Goal: Task Accomplishment & Management: Use online tool/utility

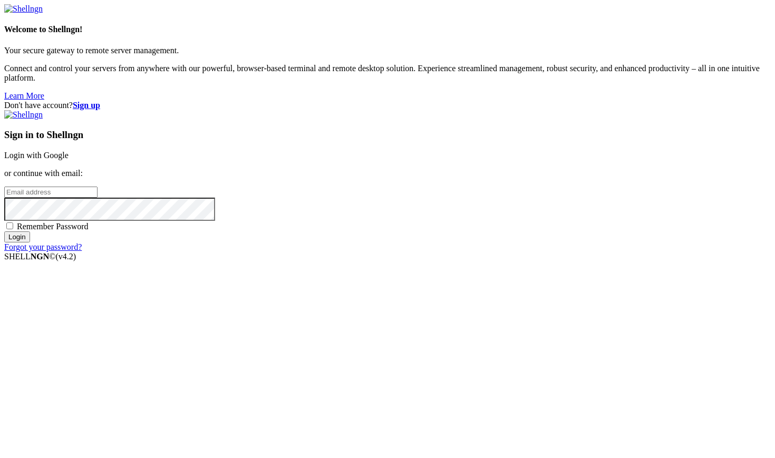
click at [522, 208] on div "Sign in to Shellngn Login with Google or continue with email: Remember Password…" at bounding box center [387, 181] width 766 height 142
click at [97, 198] on input "email" at bounding box center [50, 192] width 93 height 11
type input "[EMAIL_ADDRESS][DOMAIN_NAME]"
click at [30, 242] on input "Login" at bounding box center [17, 236] width 26 height 11
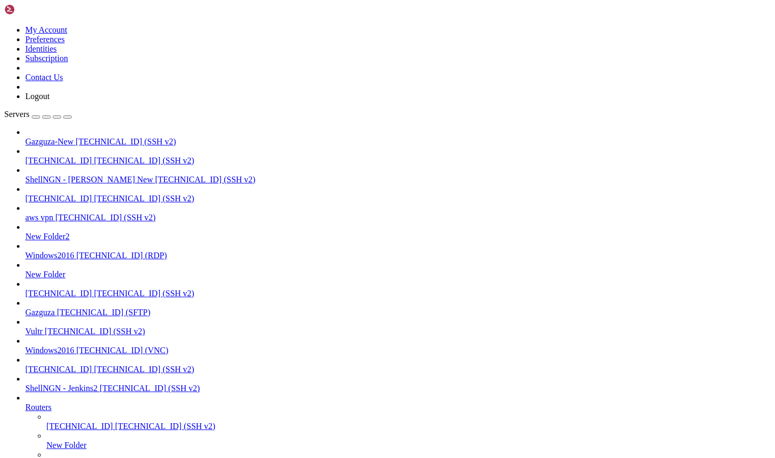
scroll to position [53, 0]
click at [74, 251] on span "Windows2016" at bounding box center [49, 255] width 49 height 9
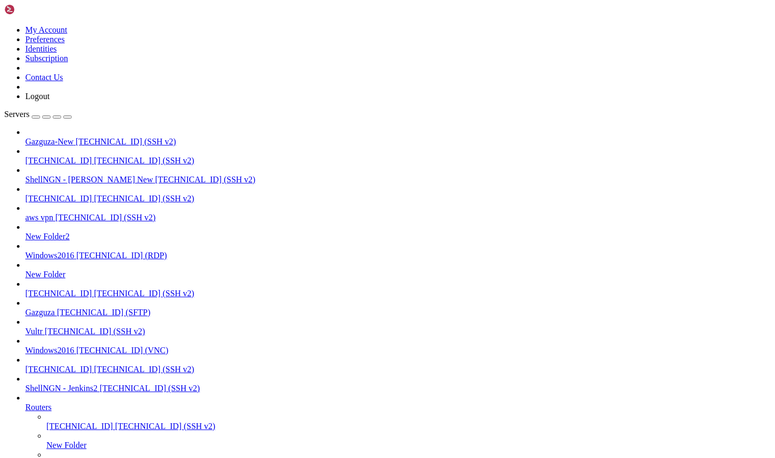
click at [74, 251] on span "Windows2016" at bounding box center [49, 255] width 49 height 9
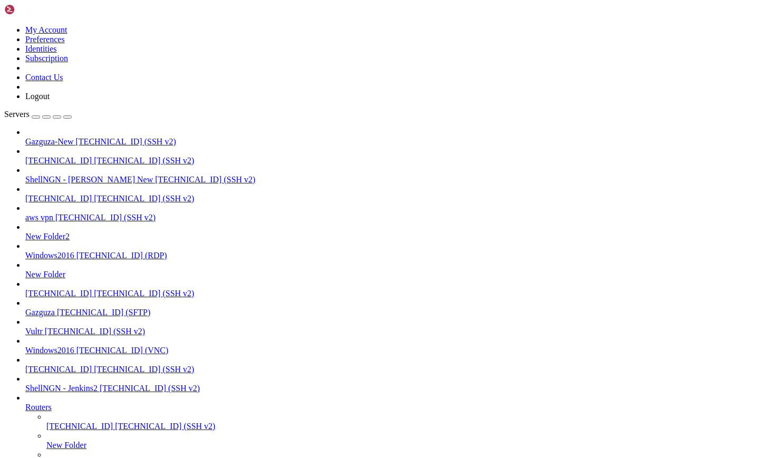
click at [82, 346] on span "[TECHNICAL_ID] (VNC)" at bounding box center [122, 350] width 92 height 9
click at [57, 117] on div "button" at bounding box center [57, 117] width 0 height 0
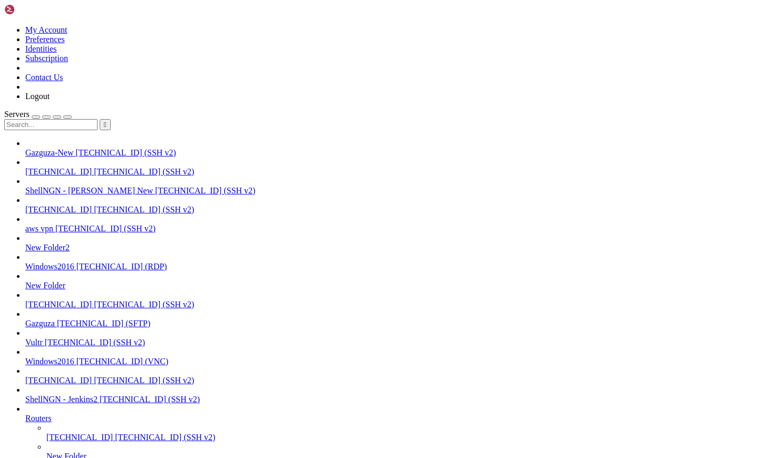
click at [69, 119] on input "text" at bounding box center [50, 124] width 93 height 11
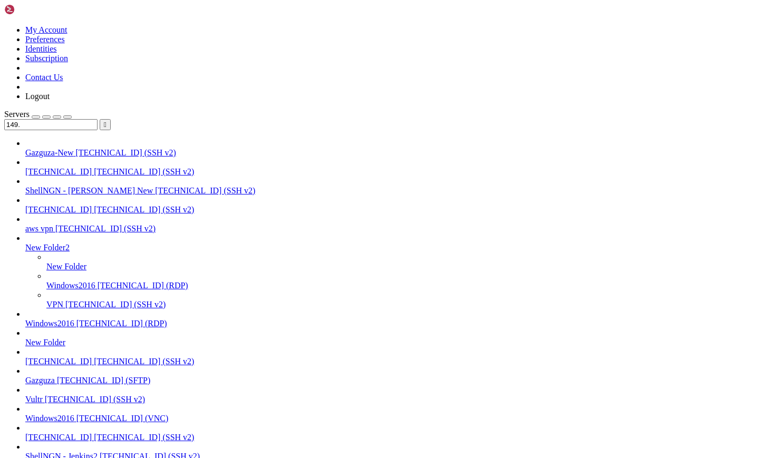
click at [61, 281] on span "Windows2016" at bounding box center [70, 285] width 49 height 9
type input "149."
click at [61, 281] on span "Windows2016" at bounding box center [70, 285] width 49 height 9
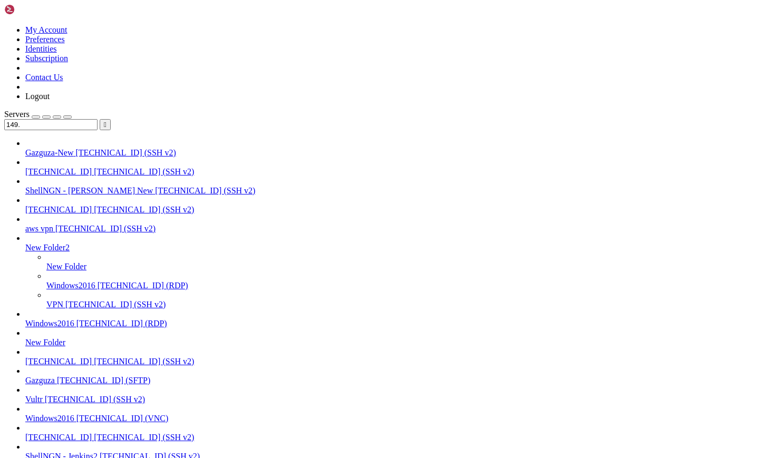
click at [71, 281] on span "Windows2016" at bounding box center [70, 285] width 49 height 9
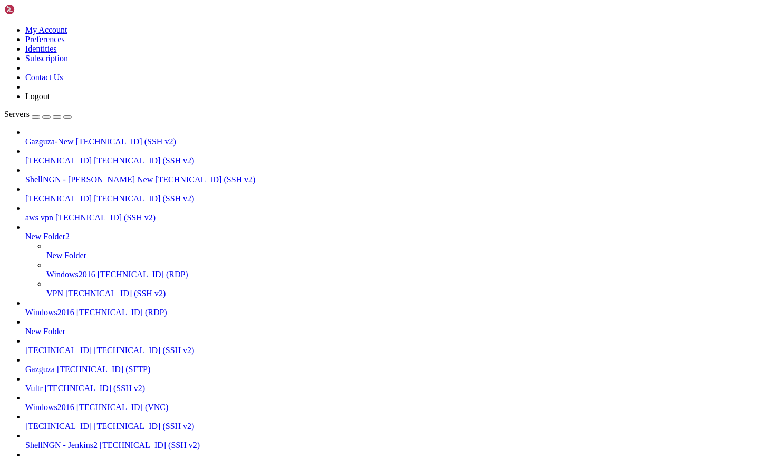
click at [97, 270] on span "[TECHNICAL_ID] (RDP)" at bounding box center [142, 274] width 91 height 9
